Goal: Information Seeking & Learning: Learn about a topic

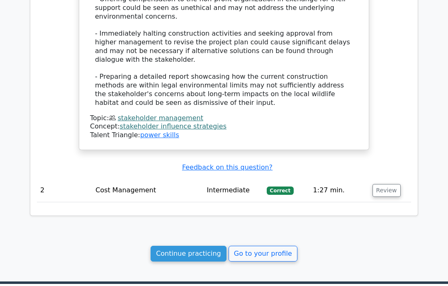
scroll to position [1011, 0]
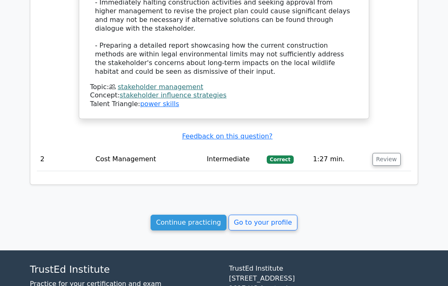
click at [195, 215] on link "Continue practicing" at bounding box center [189, 223] width 76 height 16
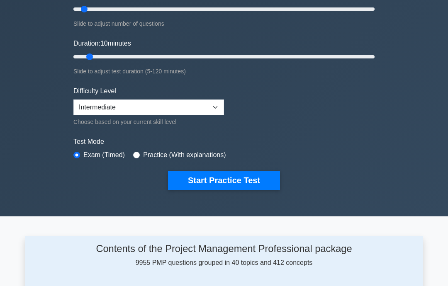
scroll to position [128, 0]
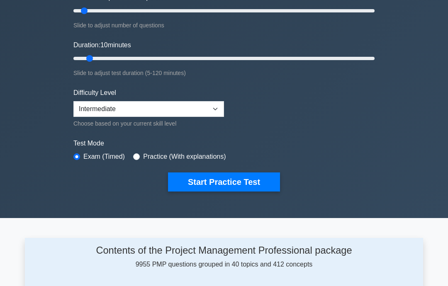
click at [243, 183] on button "Start Practice Test" at bounding box center [224, 182] width 112 height 19
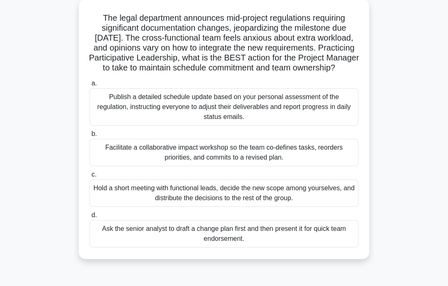
scroll to position [51, 0]
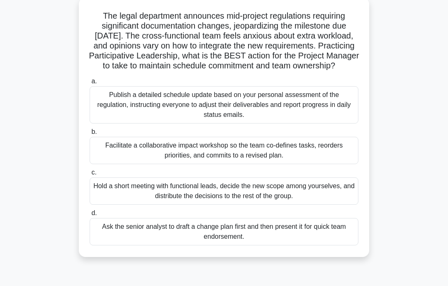
click at [219, 159] on div "Facilitate a collaborative impact workshop so the team co-defines tasks, reorde…" at bounding box center [224, 150] width 269 height 27
click at [90, 135] on input "b. Facilitate a collaborative impact workshop so the team co-defines tasks, reo…" at bounding box center [90, 132] width 0 height 5
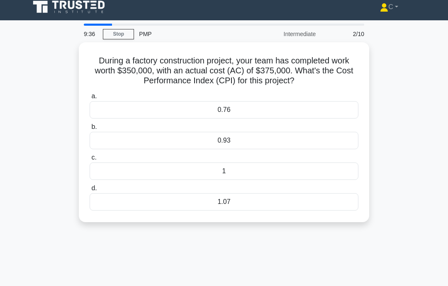
scroll to position [0, 0]
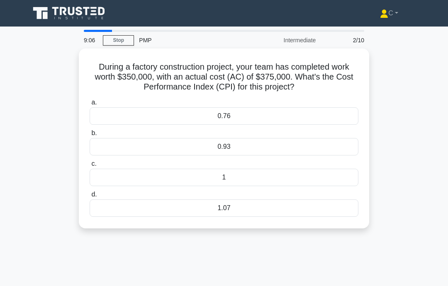
click at [264, 145] on div "0.93" at bounding box center [224, 146] width 269 height 17
click at [90, 136] on input "b. 0.93" at bounding box center [90, 133] width 0 height 5
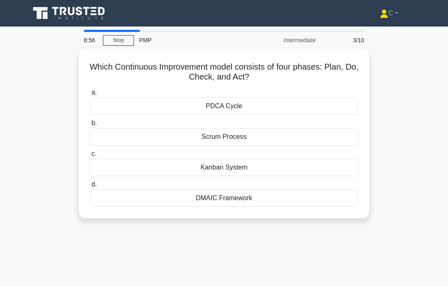
click at [266, 105] on div "PDCA Cycle" at bounding box center [224, 106] width 269 height 17
click at [90, 95] on input "a. PDCA Cycle" at bounding box center [90, 92] width 0 height 5
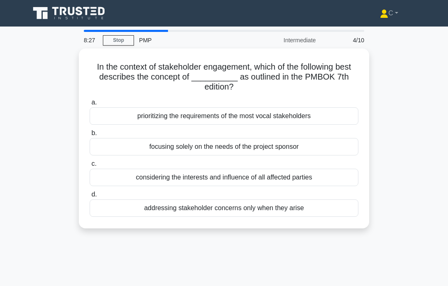
click at [317, 115] on div "prioritizing the requirements of the most vocal stakeholders" at bounding box center [224, 116] width 269 height 17
click at [90, 105] on input "a. prioritizing the requirements of the most vocal stakeholders" at bounding box center [90, 102] width 0 height 5
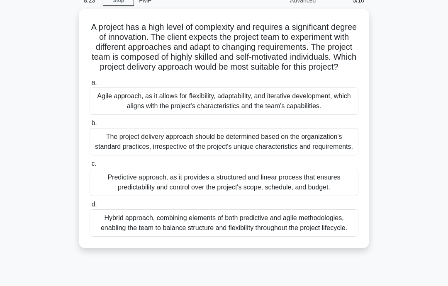
scroll to position [35, 0]
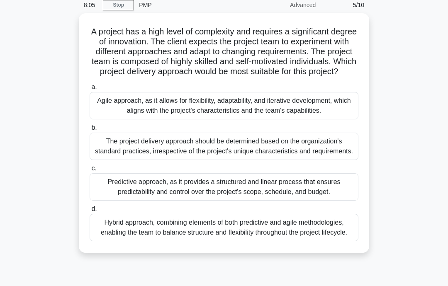
click at [420, 21] on div "A project has a high level of complexity and requires a significant degree of i…" at bounding box center [224, 138] width 398 height 250
click at [332, 117] on div "Agile approach, as it allows for flexibility, adaptability, and iterative devel…" at bounding box center [224, 105] width 269 height 27
click at [90, 90] on input "a. Agile approach, as it allows for flexibility, adaptability, and iterative de…" at bounding box center [90, 87] width 0 height 5
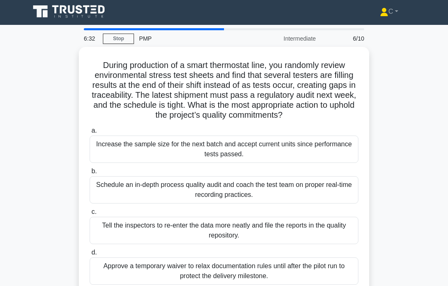
scroll to position [2, 0]
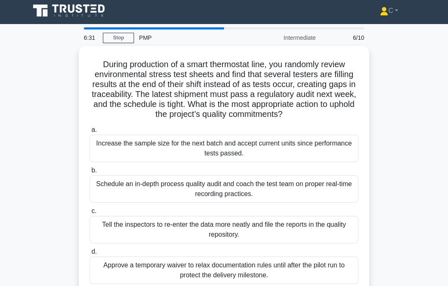
click at [334, 195] on div "Schedule an in-depth process quality audit and coach the test team on proper re…" at bounding box center [224, 189] width 269 height 27
click at [90, 174] on input "b. Schedule an in-depth process quality audit and coach the test team on proper…" at bounding box center [90, 170] width 0 height 5
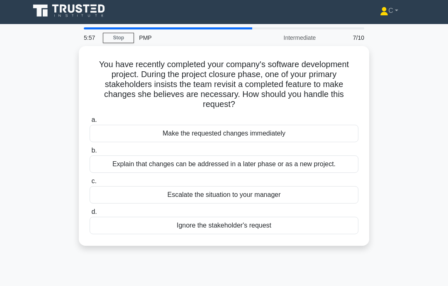
click at [332, 160] on div "Explain that changes can be addressed in a later phase or as a new project." at bounding box center [224, 164] width 269 height 17
click at [90, 154] on input "b. Explain that changes can be addressed in a later phase or as a new project." at bounding box center [90, 150] width 0 height 5
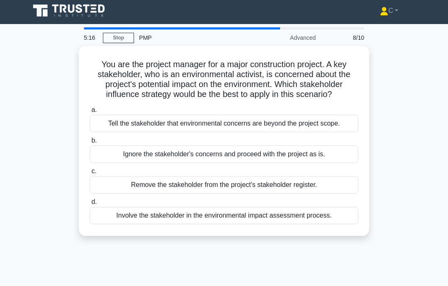
click at [336, 225] on div "Involve the stakeholder in the environmental impact assessment process." at bounding box center [224, 215] width 269 height 17
click at [90, 205] on input "d. Involve the stakeholder in the environmental impact assessment process." at bounding box center [90, 202] width 0 height 5
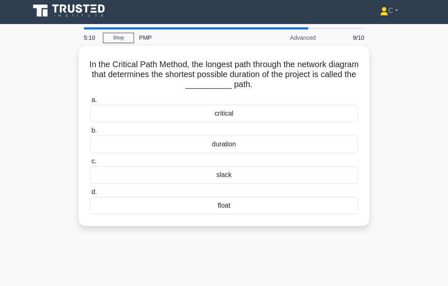
click at [305, 110] on div "critical" at bounding box center [224, 113] width 269 height 17
click at [90, 103] on input "a. critical" at bounding box center [90, 100] width 0 height 5
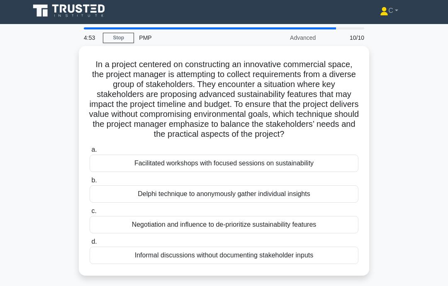
click at [323, 171] on div "Facilitated workshops with focused sessions on sustainability" at bounding box center [224, 163] width 269 height 17
click at [90, 153] on input "a. Facilitated workshops with focused sessions on sustainability" at bounding box center [90, 149] width 0 height 5
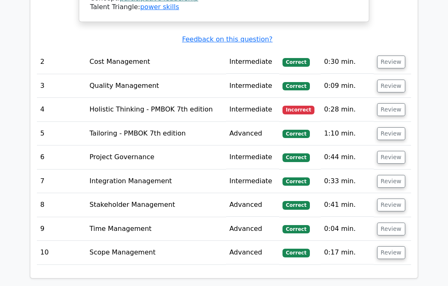
scroll to position [985, 0]
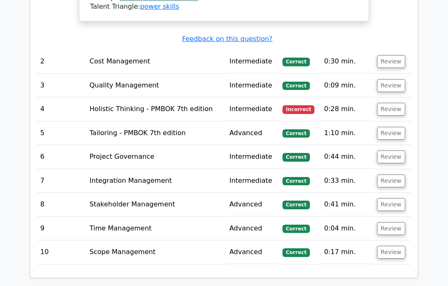
click at [395, 103] on button "Review" at bounding box center [391, 109] width 28 height 13
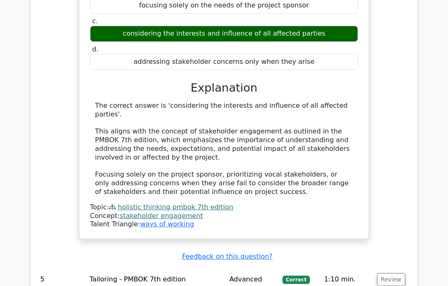
scroll to position [1194, 0]
